Goal: Task Accomplishment & Management: Use online tool/utility

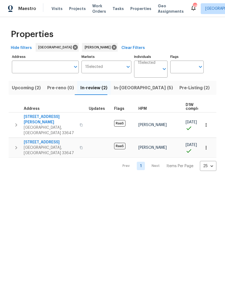
click at [125, 92] on button "In-reno (5)" at bounding box center [144, 88] width 66 height 14
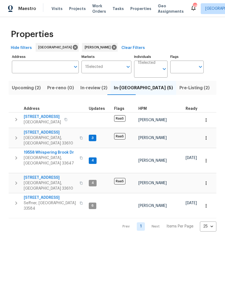
click at [207, 158] on icon "button" at bounding box center [206, 160] width 5 height 5
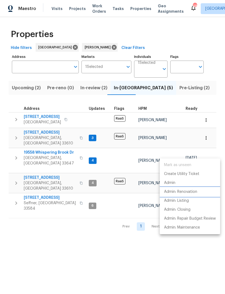
click at [191, 192] on p "Admin: Renovation" at bounding box center [180, 192] width 33 height 6
click at [56, 181] on div at bounding box center [112, 147] width 225 height 294
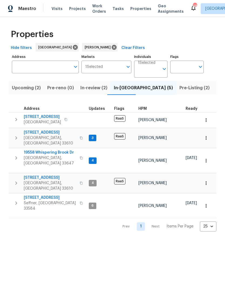
click at [55, 195] on span "[STREET_ADDRESS]" at bounding box center [50, 197] width 53 height 5
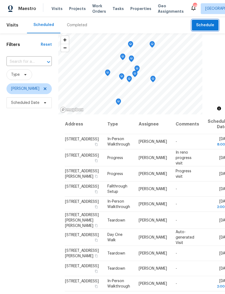
click at [205, 27] on span "Schedule" at bounding box center [206, 25] width 18 height 7
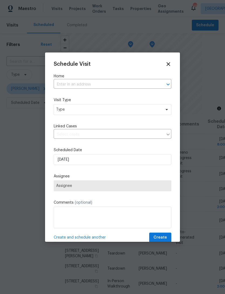
click at [61, 88] on input "text" at bounding box center [105, 84] width 103 height 8
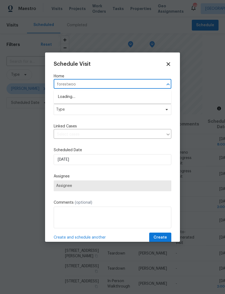
type input "forestwood"
click at [132, 108] on li "[STREET_ADDRESS][PERSON_NAME]" at bounding box center [113, 105] width 118 height 9
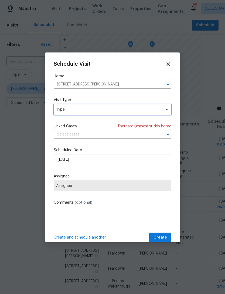
click at [135, 114] on span "Type" at bounding box center [113, 109] width 118 height 11
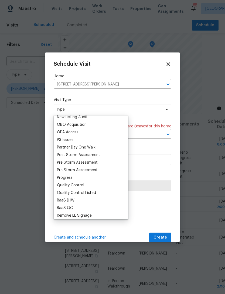
scroll to position [307, 0]
click at [68, 178] on div "Progress" at bounding box center [65, 176] width 16 height 5
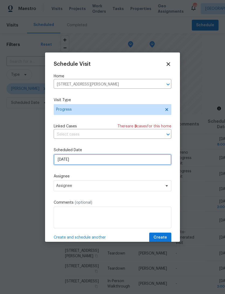
click at [95, 159] on input "[DATE]" at bounding box center [113, 159] width 118 height 11
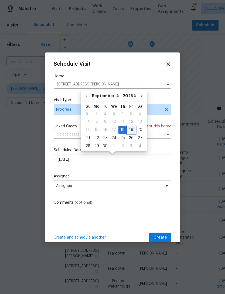
click at [128, 129] on div "19" at bounding box center [131, 130] width 9 height 8
type input "9/19/2025"
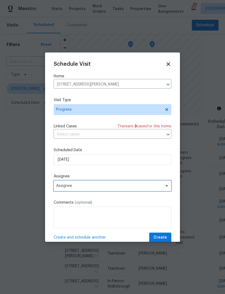
click at [111, 187] on span "Assignee" at bounding box center [109, 186] width 106 height 4
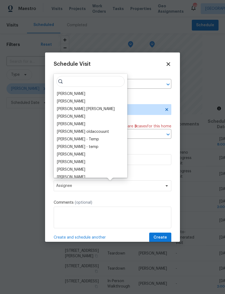
click at [79, 93] on div "[PERSON_NAME]" at bounding box center [71, 93] width 28 height 5
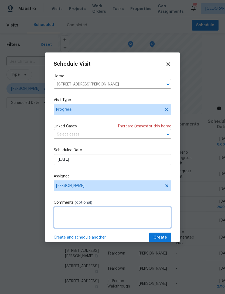
click at [115, 216] on textarea at bounding box center [113, 218] width 118 height 22
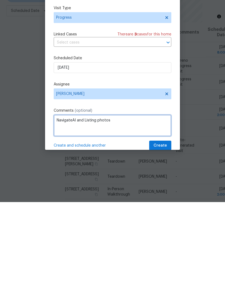
type textarea "NavigateAI and Listing photos"
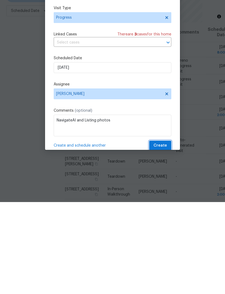
click at [168, 233] on button "Create" at bounding box center [161, 238] width 22 height 10
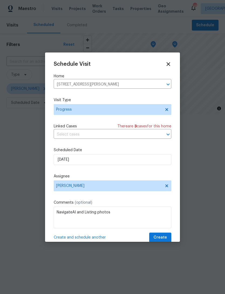
scroll to position [0, 0]
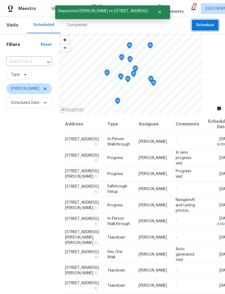
click at [209, 28] on span "Schedule" at bounding box center [206, 25] width 18 height 7
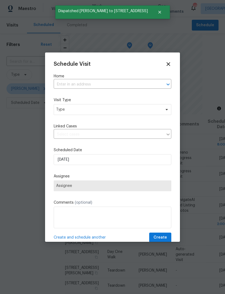
click at [112, 78] on label "Home" at bounding box center [113, 76] width 118 height 5
click at [123, 82] on input "text" at bounding box center [105, 84] width 103 height 8
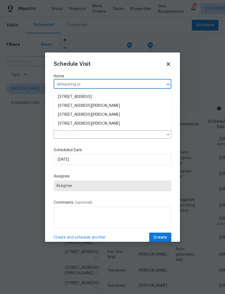
click at [111, 84] on input "whispering pi" at bounding box center [105, 84] width 103 height 8
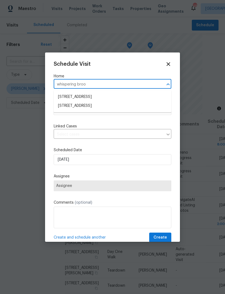
type input "whispering brook"
click at [141, 105] on li "19558 Whispering Brook Dr, Tampa, FL 33647" at bounding box center [113, 105] width 118 height 9
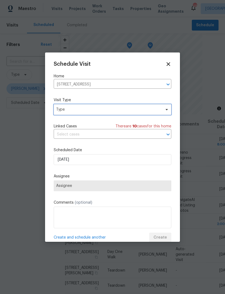
click at [136, 114] on span "Type" at bounding box center [113, 109] width 118 height 11
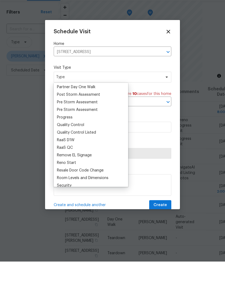
scroll to position [327, 0]
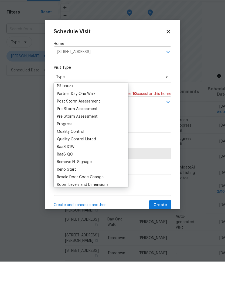
click at [64, 154] on div "Progress" at bounding box center [65, 156] width 16 height 5
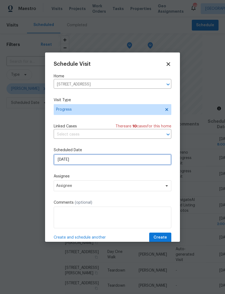
click at [106, 163] on input "[DATE]" at bounding box center [113, 159] width 118 height 11
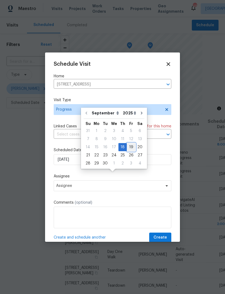
click at [131, 143] on div "19" at bounding box center [131, 147] width 9 height 8
type input "9/19/2025"
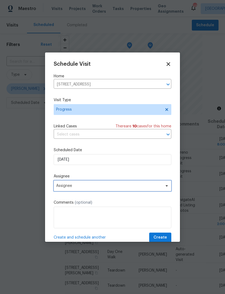
click at [65, 187] on span "Assignee" at bounding box center [109, 186] width 106 height 4
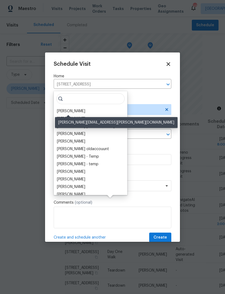
click at [64, 108] on div "[PERSON_NAME]" at bounding box center [71, 110] width 28 height 5
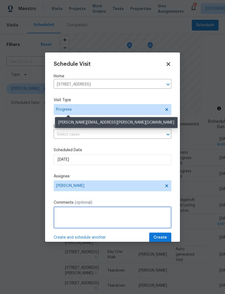
click at [78, 213] on textarea at bounding box center [113, 218] width 118 height 22
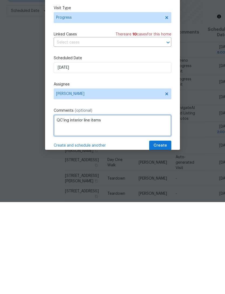
type textarea "QC’ing interior line items"
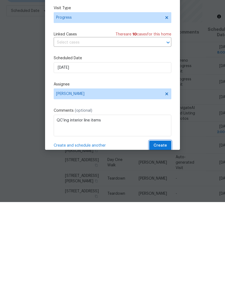
click at [168, 233] on button "Create" at bounding box center [161, 238] width 22 height 10
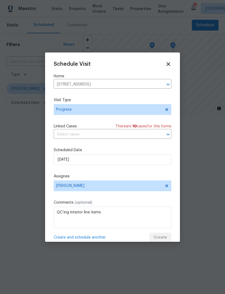
scroll to position [0, 0]
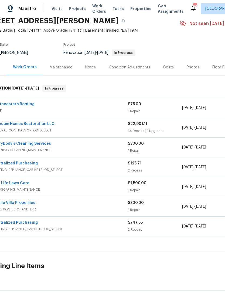
scroll to position [22, 16]
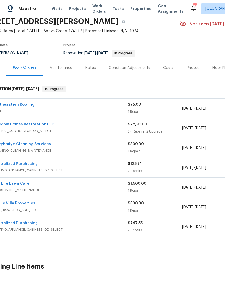
click at [13, 105] on link "Southeastern Roofing" at bounding box center [13, 105] width 42 height 4
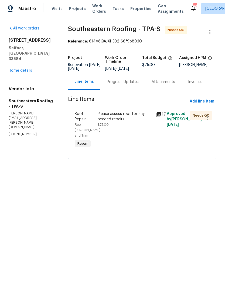
click at [139, 134] on div "Please assess roof for any needed repairs. $75.00" at bounding box center [125, 129] width 58 height 41
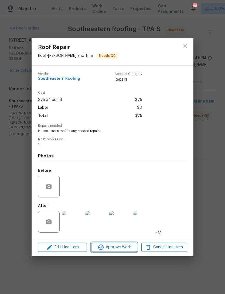
click at [122, 249] on span "Approve Work" at bounding box center [114, 247] width 42 height 7
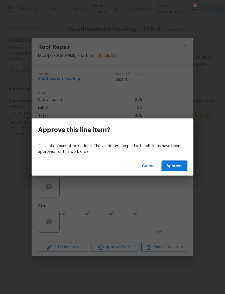
click at [183, 165] on button "Approve" at bounding box center [174, 166] width 25 height 10
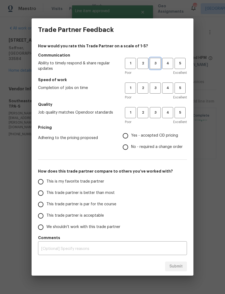
click at [155, 65] on span "3" at bounding box center [156, 63] width 10 height 6
click at [156, 83] on button "3" at bounding box center [155, 87] width 11 height 11
click at [155, 112] on span "3" at bounding box center [156, 112] width 10 height 6
click at [154, 139] on label "Yes - accepted OD pricing" at bounding box center [151, 135] width 63 height 11
click at [131, 139] on input "Yes - accepted OD pricing" at bounding box center [125, 135] width 11 height 11
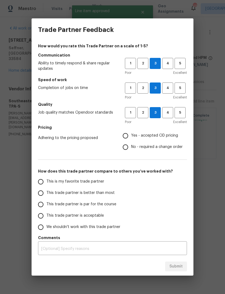
radio input "true"
click at [39, 204] on input "This trade partner is par for the course" at bounding box center [40, 204] width 11 height 11
click at [180, 268] on span "Submit" at bounding box center [176, 266] width 13 height 7
radio input "true"
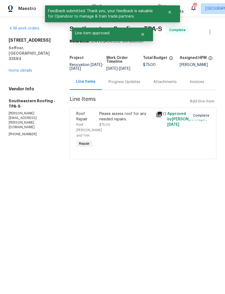
click at [13, 69] on link "Home details" at bounding box center [21, 71] width 24 height 4
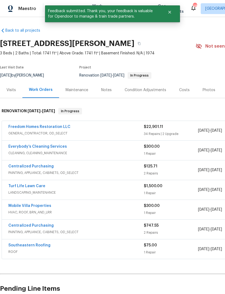
click at [20, 128] on link "Freedom Homes Restoration LLC" at bounding box center [39, 127] width 62 height 4
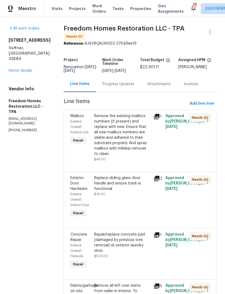
click at [105, 142] on div "Remove the existing mailbox numbers (if present) and replace with new. Ensure t…" at bounding box center [122, 134] width 56 height 43
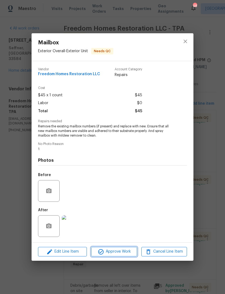
click at [102, 250] on icon "button" at bounding box center [100, 251] width 5 height 5
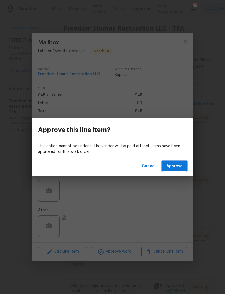
click at [178, 168] on span "Approve" at bounding box center [175, 166] width 16 height 7
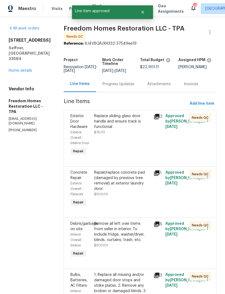
click at [113, 135] on div "Replace sliding glass door handle and ensure track is functional $75.00" at bounding box center [122, 124] width 56 height 22
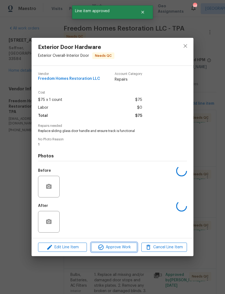
click at [101, 248] on icon "button" at bounding box center [101, 247] width 6 height 6
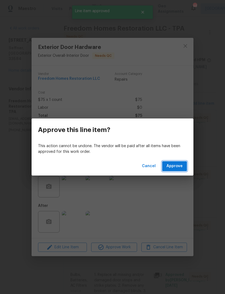
click at [187, 166] on button "Approve" at bounding box center [174, 166] width 25 height 10
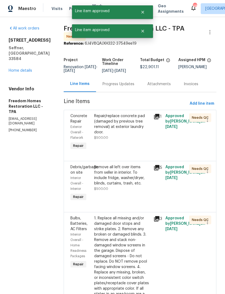
click at [113, 139] on div "Repair/replace concrete pad (damaged by previous tree removal) at exterior laun…" at bounding box center [122, 126] width 56 height 27
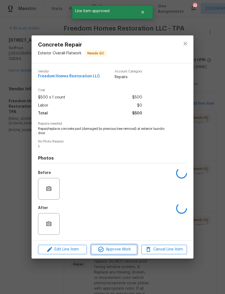
click at [97, 248] on span "Approve Work" at bounding box center [114, 249] width 42 height 7
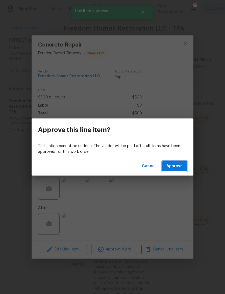
click at [185, 162] on button "Approve" at bounding box center [174, 166] width 25 height 10
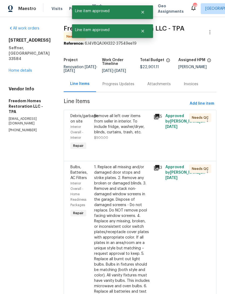
click at [115, 135] on div "Remove all left over items from seller in interior. To include fridge, washer/d…" at bounding box center [122, 124] width 56 height 22
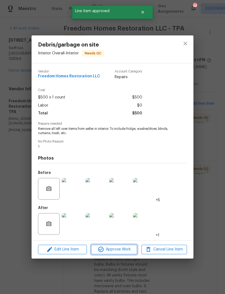
click at [100, 250] on icon "button" at bounding box center [101, 249] width 6 height 6
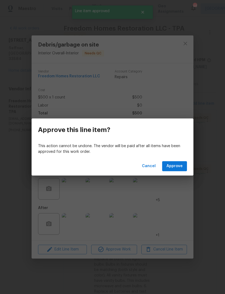
click at [183, 167] on span "Approve" at bounding box center [175, 166] width 16 height 7
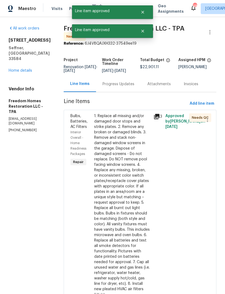
click at [119, 135] on div "1. Replace all missing and/or damaged door stops and strike plates. 2. Remove a…" at bounding box center [122, 202] width 56 height 178
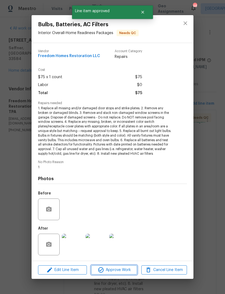
click at [98, 270] on icon "button" at bounding box center [101, 270] width 6 height 6
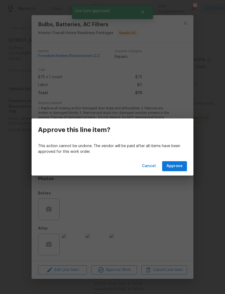
click at [191, 163] on div "Cancel Approve" at bounding box center [113, 166] width 162 height 19
click at [182, 168] on span "Approve" at bounding box center [175, 166] width 16 height 7
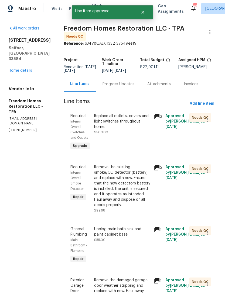
click at [114, 130] on div "Replace all outlets, covers and light switches throughout home." at bounding box center [122, 121] width 56 height 16
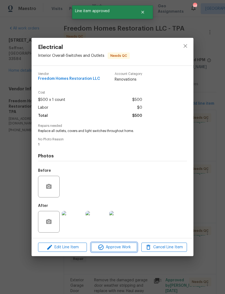
click at [103, 246] on icon "button" at bounding box center [101, 247] width 6 height 6
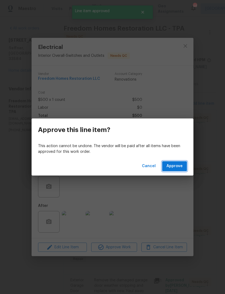
click at [179, 166] on span "Approve" at bounding box center [175, 166] width 16 height 7
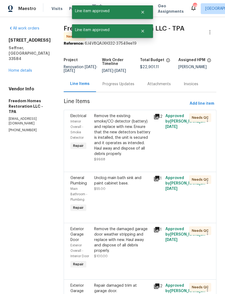
click at [113, 136] on div "Remove the existing smoke/CO detector (battery) and replace with new. Ensure th…" at bounding box center [122, 134] width 56 height 43
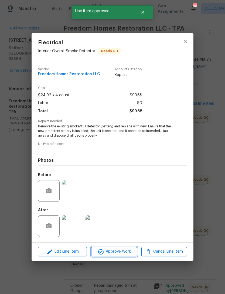
click at [100, 256] on button "Approve Work" at bounding box center [114, 251] width 46 height 9
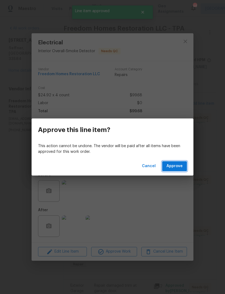
click at [181, 167] on span "Approve" at bounding box center [175, 166] width 16 height 7
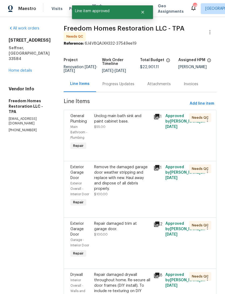
click at [117, 140] on div "Unclog main bath sink and paint cabinet base. $55.00" at bounding box center [122, 132] width 59 height 41
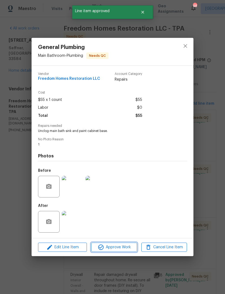
click at [102, 250] on icon "button" at bounding box center [101, 247] width 6 height 6
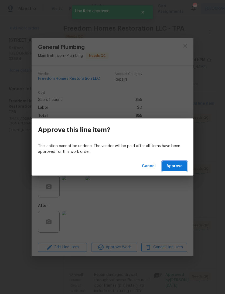
click at [180, 167] on span "Approve" at bounding box center [175, 166] width 16 height 7
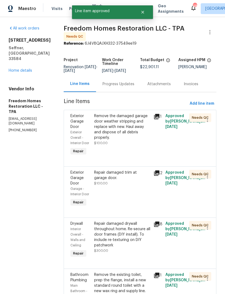
click at [115, 129] on div "Remove the damaged garage door weather stripping and replace with new. Haul awa…" at bounding box center [122, 126] width 56 height 27
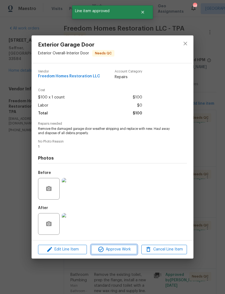
click at [99, 250] on icon "button" at bounding box center [100, 249] width 5 height 5
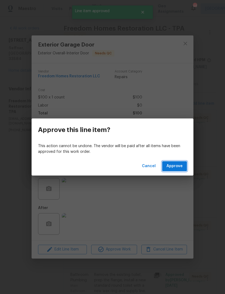
click at [178, 169] on span "Approve" at bounding box center [175, 166] width 16 height 7
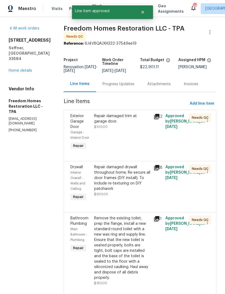
click at [119, 130] on div "Repair damaged trim at garage door. $100.00" at bounding box center [122, 121] width 56 height 16
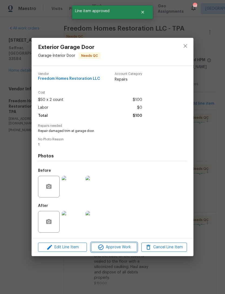
click at [107, 249] on span "Approve Work" at bounding box center [114, 247] width 42 height 7
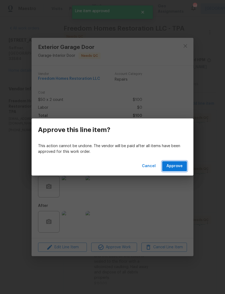
click at [179, 166] on span "Approve" at bounding box center [175, 166] width 16 height 7
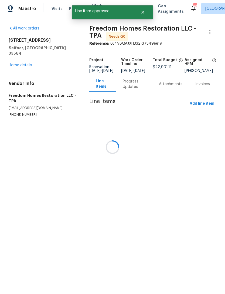
click at [112, 137] on div at bounding box center [112, 147] width 225 height 294
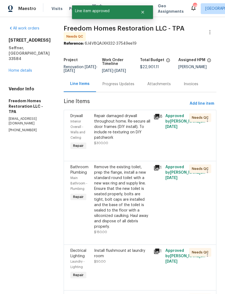
click at [110, 133] on div "Repair damaged drywall throughout home. Re-secure all door frames (DIY install)…" at bounding box center [122, 126] width 56 height 27
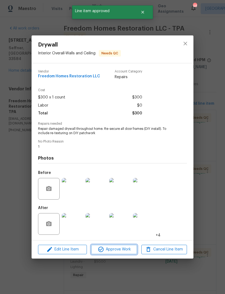
click at [107, 253] on span "Approve Work" at bounding box center [114, 249] width 42 height 7
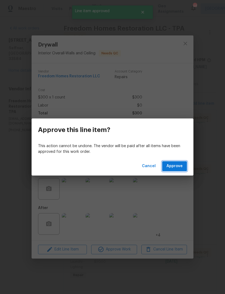
click at [171, 168] on span "Approve" at bounding box center [175, 166] width 16 height 7
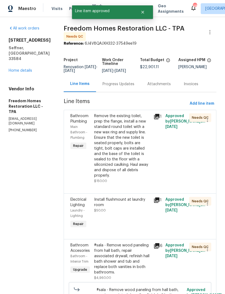
click at [124, 157] on div "Remove the existing toilet, prep the flange, install a new standard round toile…" at bounding box center [122, 145] width 56 height 65
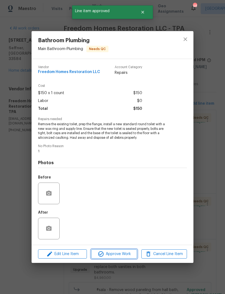
click at [101, 256] on icon "button" at bounding box center [101, 254] width 6 height 6
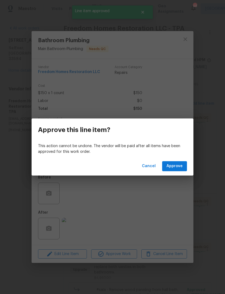
click at [169, 165] on span "Approve" at bounding box center [175, 166] width 16 height 7
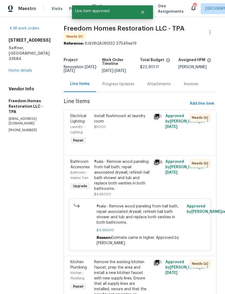
click at [113, 130] on div "Install flushmount at laundry room $50.00" at bounding box center [122, 121] width 56 height 16
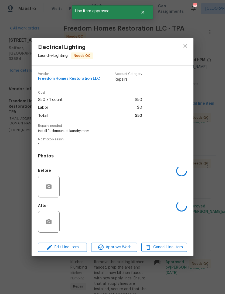
click at [107, 249] on span "Approve Work" at bounding box center [114, 247] width 42 height 7
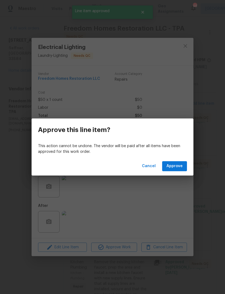
click at [173, 168] on span "Approve" at bounding box center [175, 166] width 16 height 7
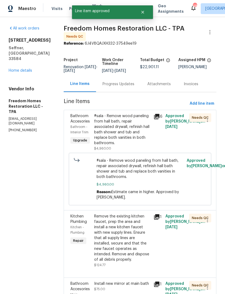
click at [117, 135] on div "#sala - Remove wood paneling from hall bath, repair associated drywall, refinis…" at bounding box center [122, 129] width 56 height 32
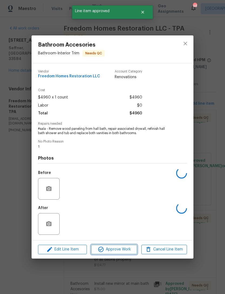
click at [102, 252] on icon "button" at bounding box center [101, 249] width 6 height 6
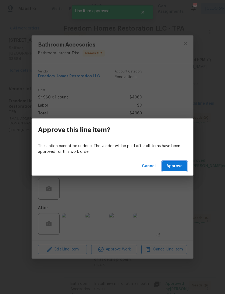
click at [172, 161] on button "Approve" at bounding box center [174, 166] width 25 height 10
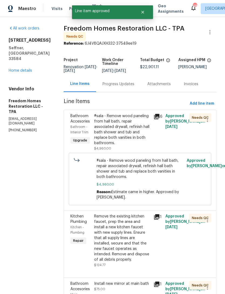
click at [116, 136] on div "#sala - Remove wood paneling from hall bath, repair associated drywall, refinis…" at bounding box center [122, 129] width 56 height 32
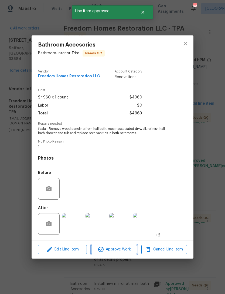
click at [104, 250] on span "Approve Work" at bounding box center [114, 249] width 42 height 7
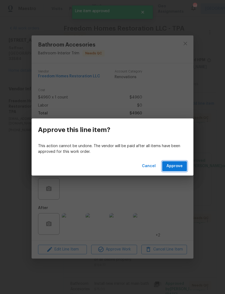
click at [172, 166] on span "Approve" at bounding box center [175, 166] width 16 height 7
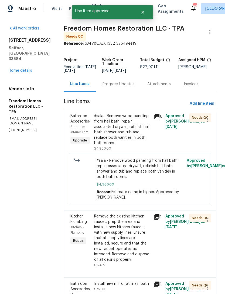
click at [111, 131] on div "#sala - Remove wood paneling from hall bath, repair associated drywall, refinis…" at bounding box center [122, 129] width 56 height 32
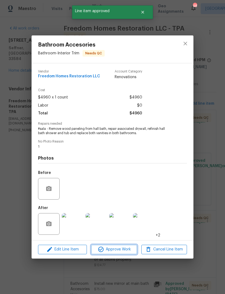
click at [105, 251] on span "Approve Work" at bounding box center [114, 249] width 42 height 7
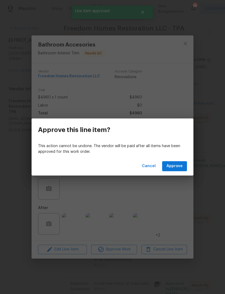
click at [172, 159] on div "Cancel Approve" at bounding box center [113, 166] width 162 height 19
click at [175, 160] on div "Cancel Approve" at bounding box center [113, 166] width 162 height 19
click at [168, 162] on button "Approve" at bounding box center [174, 166] width 25 height 10
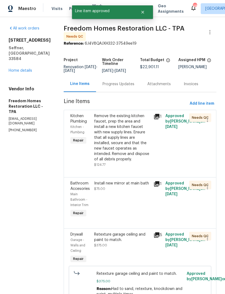
click at [127, 146] on div "Remove the existing kitchen faucet, prep the area and install a new kitchen fau…" at bounding box center [122, 137] width 56 height 49
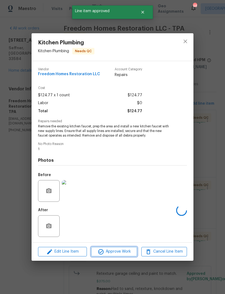
click at [105, 256] on button "Approve Work" at bounding box center [114, 251] width 46 height 9
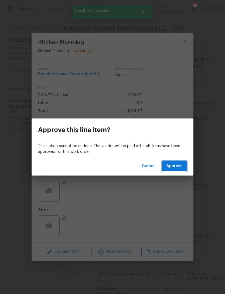
click at [172, 166] on span "Approve" at bounding box center [175, 166] width 16 height 7
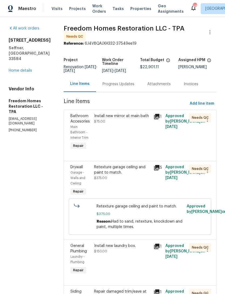
click at [111, 143] on div "Install new mirror at main bath $75.00" at bounding box center [122, 132] width 59 height 41
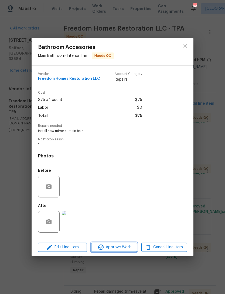
click at [106, 250] on span "Approve Work" at bounding box center [114, 247] width 42 height 7
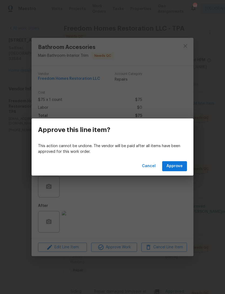
click at [175, 162] on button "Approve" at bounding box center [174, 166] width 25 height 10
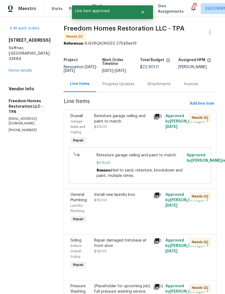
click at [118, 128] on div "Retexture garage ceiling and paint to match. $375.00" at bounding box center [122, 121] width 56 height 16
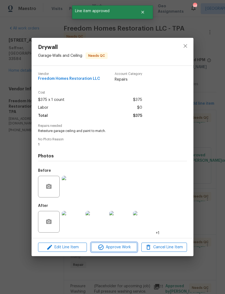
click at [95, 252] on button "Approve Work" at bounding box center [114, 247] width 46 height 9
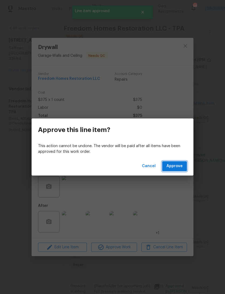
click at [169, 165] on span "Approve" at bounding box center [175, 166] width 16 height 7
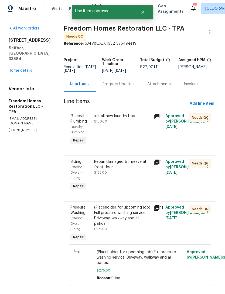
click at [114, 122] on div "Install new laundry box. $150.00" at bounding box center [122, 118] width 56 height 11
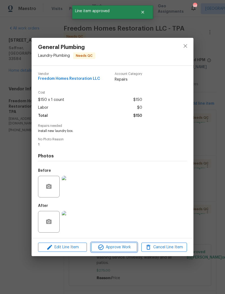
click at [105, 249] on span "Approve Work" at bounding box center [114, 247] width 42 height 7
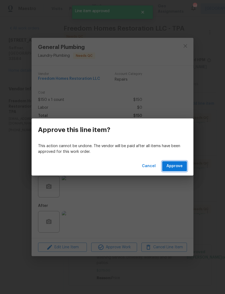
click at [174, 170] on button "Approve" at bounding box center [174, 166] width 25 height 10
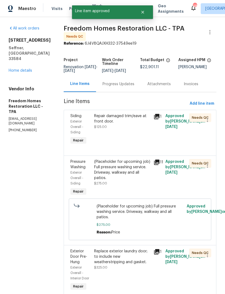
click at [112, 121] on div "Repair damaged trim/eave at front door." at bounding box center [122, 118] width 56 height 11
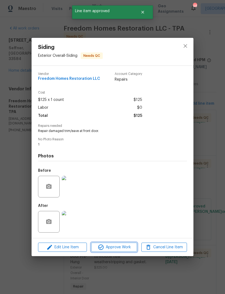
click at [102, 247] on icon "button" at bounding box center [101, 247] width 6 height 6
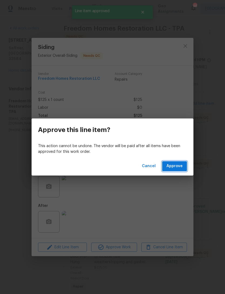
click at [174, 166] on span "Approve" at bounding box center [175, 166] width 16 height 7
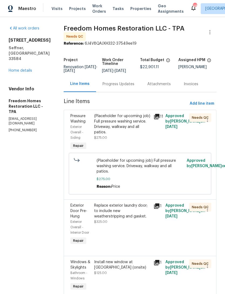
click at [112, 133] on div "(Placeholder for upcoming job) Full pressure washing service. Driveway, walkway…" at bounding box center [122, 124] width 56 height 22
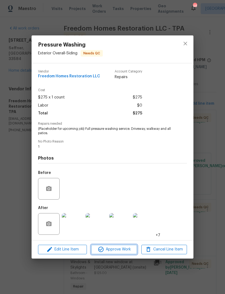
click at [100, 248] on icon "button" at bounding box center [100, 249] width 5 height 5
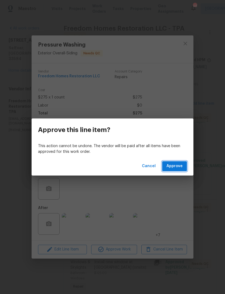
click at [169, 164] on span "Approve" at bounding box center [175, 166] width 16 height 7
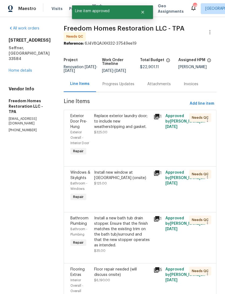
click at [109, 135] on div "Replace exterior laundry door; to include new weatherstripping and gasket. $325…" at bounding box center [122, 124] width 56 height 22
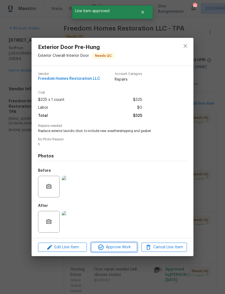
click at [104, 252] on button "Approve Work" at bounding box center [114, 247] width 46 height 9
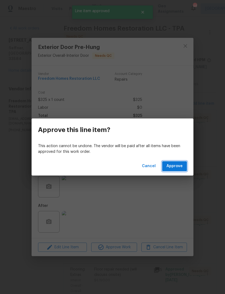
click at [169, 162] on button "Approve" at bounding box center [174, 166] width 25 height 10
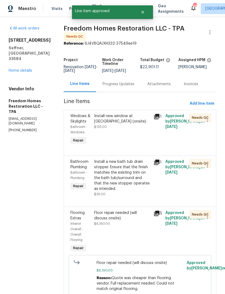
click at [114, 130] on div "Install new window at [GEOGRAPHIC_DATA] (onsite) $125.00" at bounding box center [122, 121] width 56 height 16
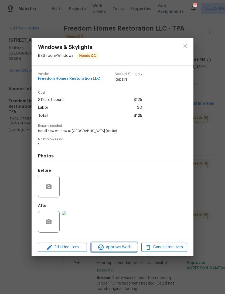
click at [111, 249] on span "Approve Work" at bounding box center [114, 247] width 42 height 7
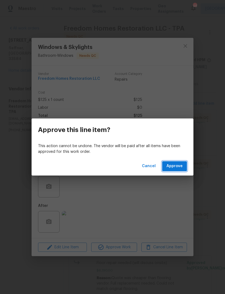
click at [171, 164] on span "Approve" at bounding box center [175, 166] width 16 height 7
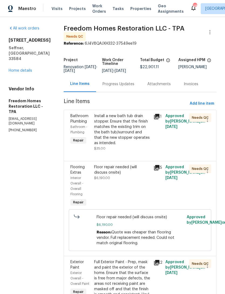
click at [117, 135] on div "Install a new bath tub drain stopper. Ensure that the finish matches the existi…" at bounding box center [122, 129] width 56 height 32
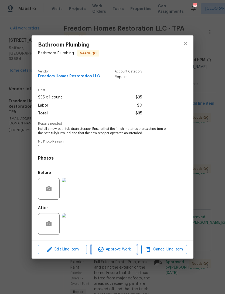
click at [102, 248] on icon "button" at bounding box center [101, 249] width 6 height 6
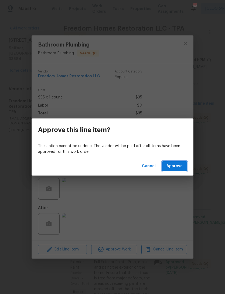
click at [170, 165] on span "Approve" at bounding box center [175, 166] width 16 height 7
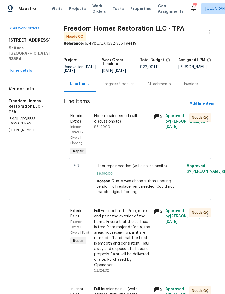
click at [113, 135] on div "Floor repair needed (will discuss onsite) $6,190.00" at bounding box center [122, 135] width 59 height 47
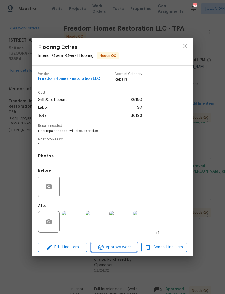
click at [105, 249] on span "Approve Work" at bounding box center [114, 247] width 42 height 7
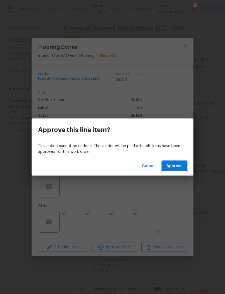
click at [171, 162] on button "Approve" at bounding box center [174, 166] width 25 height 10
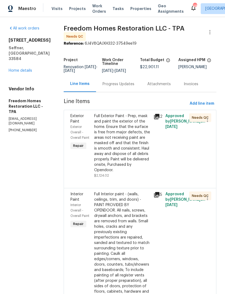
click at [122, 157] on div "Full Exterior Paint - Prep, mask and paint the exterior of the home. Ensure tha…" at bounding box center [122, 142] width 56 height 59
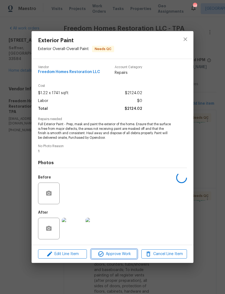
click at [104, 255] on icon "button" at bounding box center [101, 254] width 6 height 6
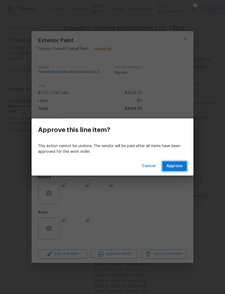
click at [172, 166] on span "Approve" at bounding box center [175, 166] width 16 height 7
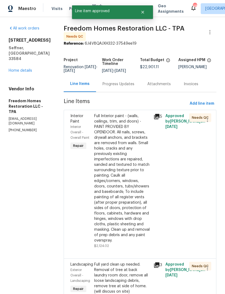
click at [120, 171] on div "Full Interior paint - (walls, ceilings, trim, and doors) - PAINT PROVIDED BY OP…" at bounding box center [122, 178] width 56 height 130
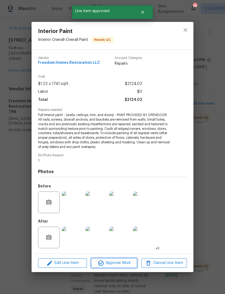
click at [106, 265] on span "Approve Work" at bounding box center [114, 263] width 42 height 7
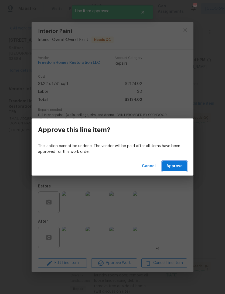
click at [177, 167] on span "Approve" at bounding box center [175, 166] width 16 height 7
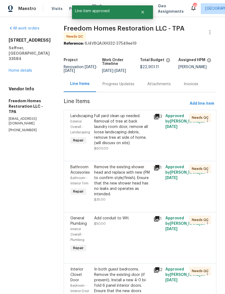
click at [115, 139] on div "Full yard clean up needed. Removal of tree at back laundry room door, remove al…" at bounding box center [122, 129] width 56 height 32
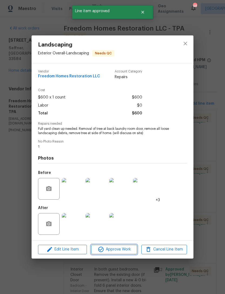
click at [106, 252] on span "Approve Work" at bounding box center [114, 249] width 42 height 7
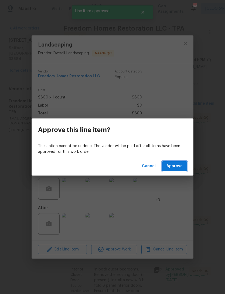
click at [171, 162] on button "Approve" at bounding box center [174, 166] width 25 height 10
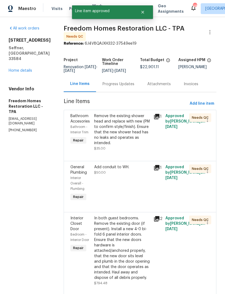
click at [108, 136] on div "Remove the existing shower head and replace with new (PM to confirm style/finis…" at bounding box center [122, 129] width 56 height 32
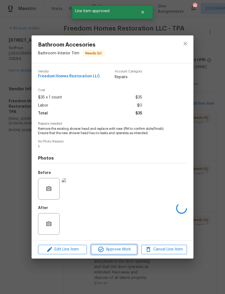
click at [109, 254] on button "Approve Work" at bounding box center [114, 249] width 46 height 9
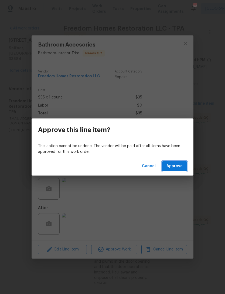
click at [179, 168] on span "Approve" at bounding box center [175, 166] width 16 height 7
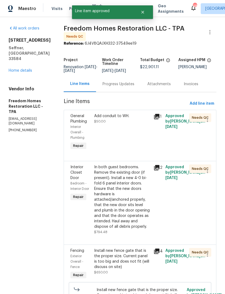
click at [105, 130] on div "Add conduit to WH. $50.00" at bounding box center [122, 132] width 59 height 41
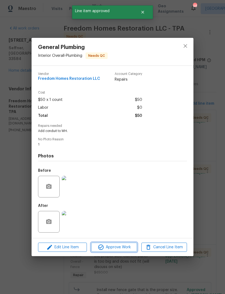
click at [103, 250] on icon "button" at bounding box center [101, 247] width 6 height 6
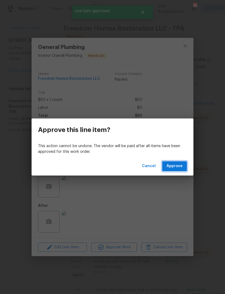
click at [172, 165] on span "Approve" at bounding box center [175, 166] width 16 height 7
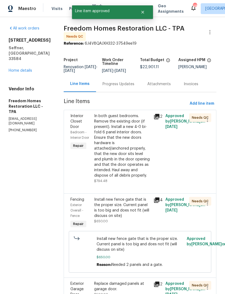
click at [112, 132] on div "In both guest bedrooms. Remove the existing door (if present). Install a new 4-…" at bounding box center [122, 145] width 56 height 65
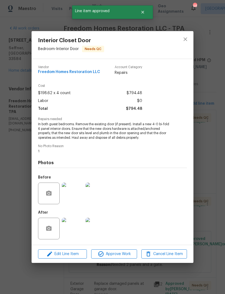
click at [101, 258] on button "Approve Work" at bounding box center [114, 253] width 46 height 9
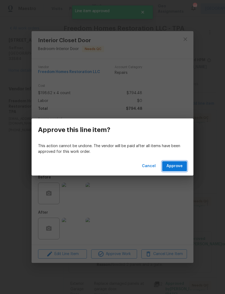
click at [171, 162] on button "Approve" at bounding box center [174, 166] width 25 height 10
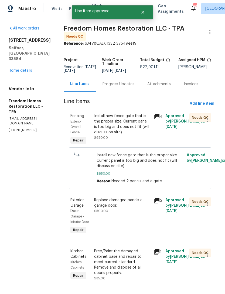
click at [114, 130] on div "Install new fence gate that is the proper size. Current panel is too big and do…" at bounding box center [122, 124] width 56 height 22
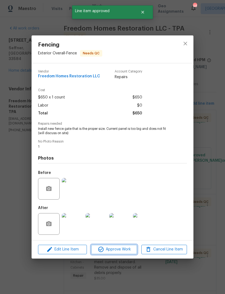
click at [106, 253] on span "Approve Work" at bounding box center [114, 249] width 42 height 7
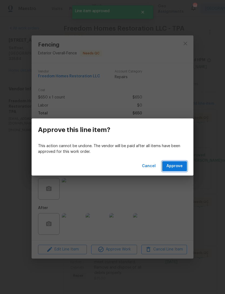
click at [170, 165] on span "Approve" at bounding box center [175, 166] width 16 height 7
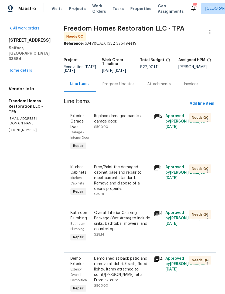
click at [111, 124] on div "Replace damaged panels at garage door." at bounding box center [122, 118] width 56 height 11
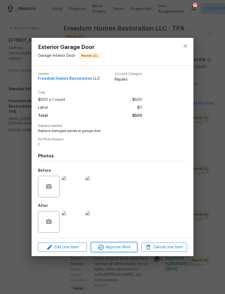
click at [111, 250] on span "Approve Work" at bounding box center [114, 247] width 42 height 7
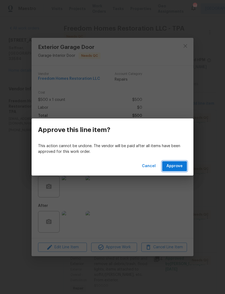
click at [171, 165] on span "Approve" at bounding box center [175, 166] width 16 height 7
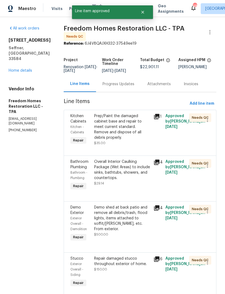
click at [105, 131] on div "Prep/Paint the damaged cabinet base and repair to meet current standard. Remove…" at bounding box center [122, 126] width 56 height 27
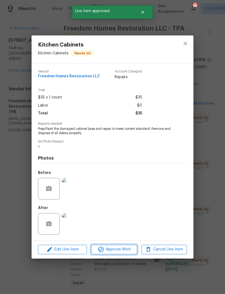
click at [102, 254] on button "Approve Work" at bounding box center [114, 249] width 46 height 9
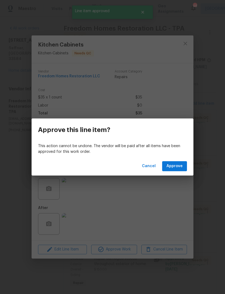
click at [171, 167] on span "Approve" at bounding box center [175, 166] width 16 height 7
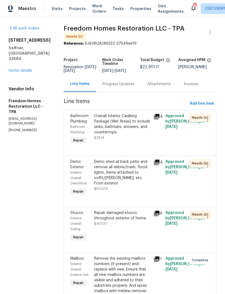
click at [112, 130] on div "Overall Interior Caulking Package (Wet Areas) to include sinks, bathtubs, showe…" at bounding box center [122, 124] width 56 height 22
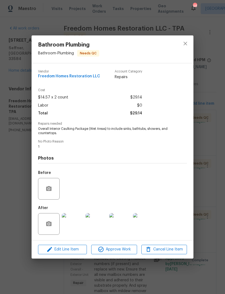
click at [105, 252] on span "Approve Work" at bounding box center [114, 249] width 42 height 7
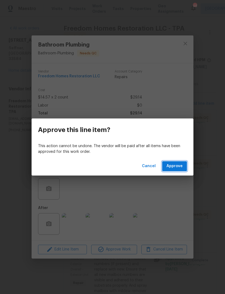
click at [173, 165] on span "Approve" at bounding box center [175, 166] width 16 height 7
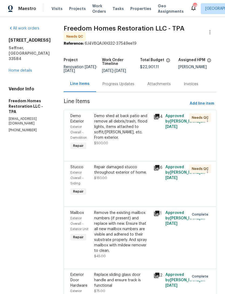
click at [108, 125] on div "Demo shed at back patio and remove all debris/trash, flood lights, items attach…" at bounding box center [122, 126] width 56 height 27
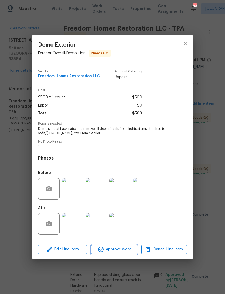
click at [102, 254] on button "Approve Work" at bounding box center [114, 249] width 46 height 9
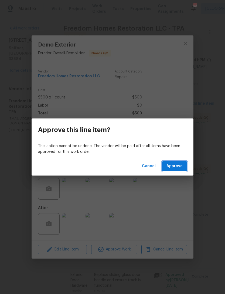
click at [170, 163] on span "Approve" at bounding box center [175, 166] width 16 height 7
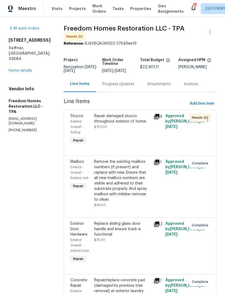
click at [111, 130] on div "Repair damaged stucco throughout exterior of home. $150.00" at bounding box center [122, 121] width 56 height 16
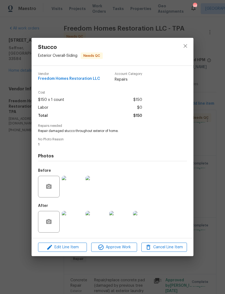
click at [103, 249] on icon "button" at bounding box center [101, 247] width 6 height 6
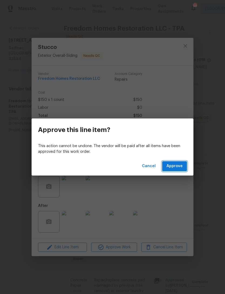
click at [171, 164] on span "Approve" at bounding box center [175, 166] width 16 height 7
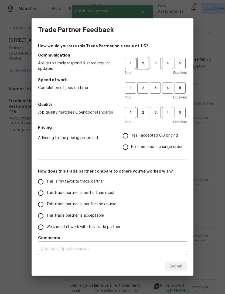
click at [147, 65] on span "2" at bounding box center [143, 63] width 10 height 6
click at [152, 90] on span "3" at bounding box center [156, 88] width 10 height 6
click at [155, 116] on button "3" at bounding box center [155, 112] width 11 height 11
click at [125, 134] on input "Yes - accepted OD pricing" at bounding box center [125, 135] width 11 height 11
radio input "true"
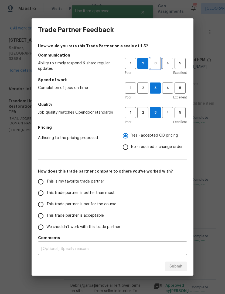
click at [152, 62] on span "3" at bounding box center [156, 63] width 10 height 6
click at [41, 207] on input "This trade partner is par for the course" at bounding box center [40, 204] width 11 height 11
click at [174, 262] on button "Submit" at bounding box center [176, 266] width 22 height 10
radio input "true"
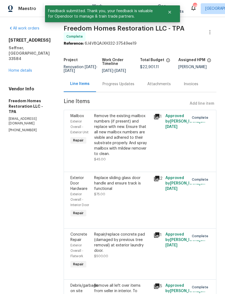
click at [13, 69] on link "Home details" at bounding box center [21, 71] width 24 height 4
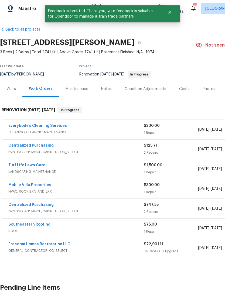
scroll to position [1, 0]
